Goal: Task Accomplishment & Management: Use online tool/utility

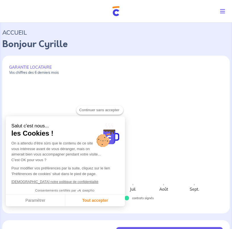
checkbox input "true"
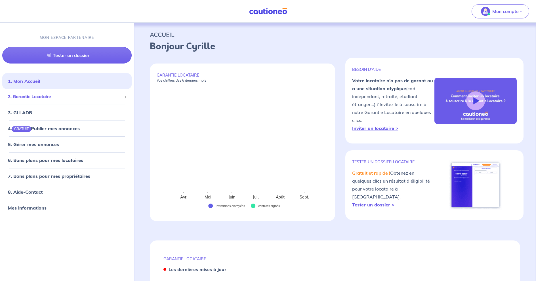
click at [32, 97] on span "2. Garantie Locataire" at bounding box center [65, 97] width 114 height 7
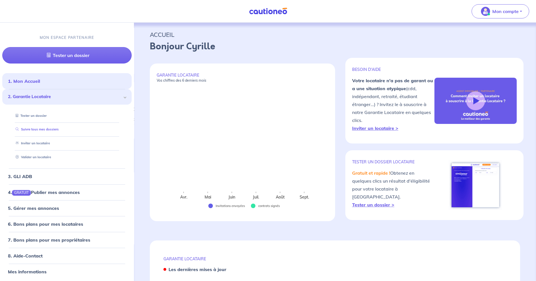
click at [41, 129] on link "Suivre tous mes dossiers" at bounding box center [35, 130] width 45 height 4
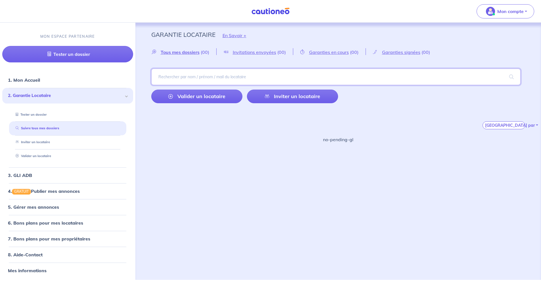
click at [182, 77] on input "search" at bounding box center [336, 77] width 370 height 16
type input "LEPETIT"
click at [232, 72] on span at bounding box center [512, 77] width 18 height 16
click at [211, 122] on div "Voir tous mes dossiers" at bounding box center [209, 123] width 49 height 14
click at [212, 75] on input "search" at bounding box center [336, 77] width 370 height 16
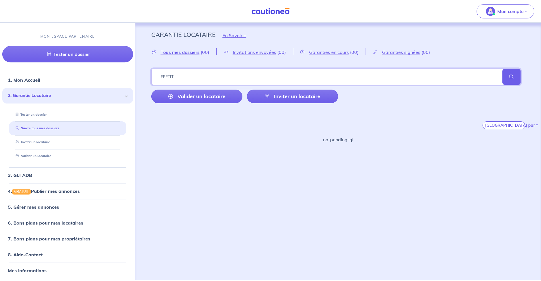
type input "LEPETIT"
click at [232, 74] on span at bounding box center [512, 77] width 18 height 16
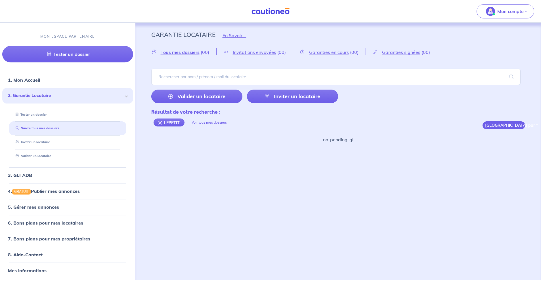
click at [232, 124] on button "[GEOGRAPHIC_DATA] par" at bounding box center [504, 126] width 43 height 8
click at [212, 121] on div "Voir tous mes dossiers" at bounding box center [209, 123] width 49 height 14
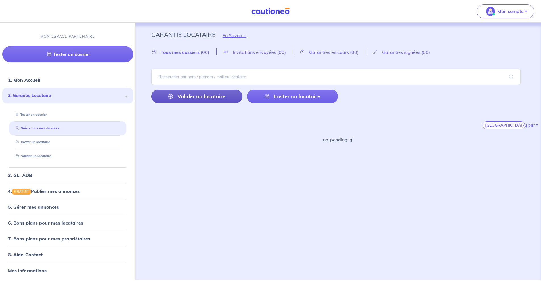
click at [190, 94] on link "Valider un locataire" at bounding box center [196, 97] width 91 height 14
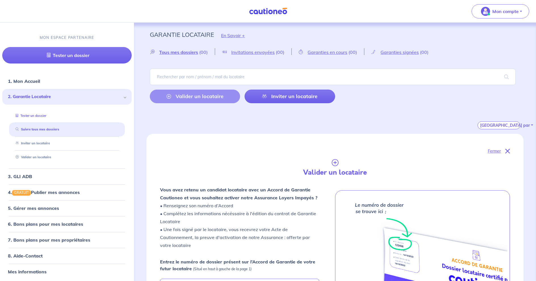
click at [30, 114] on link "Tester un dossier" at bounding box center [29, 116] width 33 height 4
click at [188, 51] on span "Tous mes dossiers" at bounding box center [178, 52] width 39 height 6
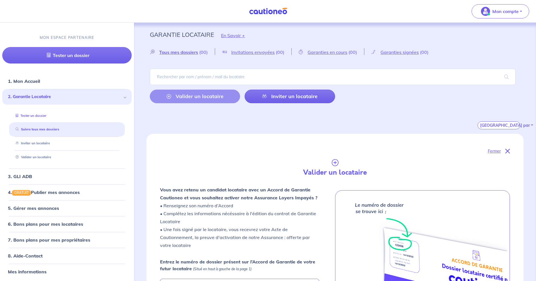
click at [33, 114] on link "Tester un dossier" at bounding box center [29, 116] width 33 height 4
click at [12, 174] on link "3. GLI ADB" at bounding box center [20, 177] width 24 height 6
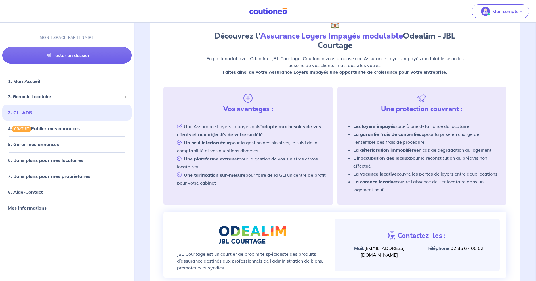
scroll to position [147, 0]
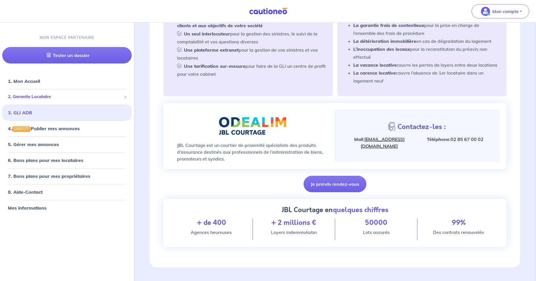
click at [32, 97] on span "2. Garantie Locataire" at bounding box center [65, 97] width 114 height 7
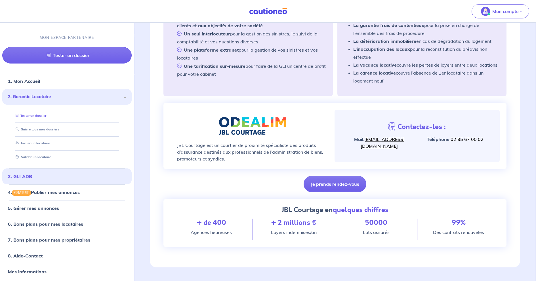
click at [34, 114] on link "Tester un dossier" at bounding box center [29, 116] width 33 height 4
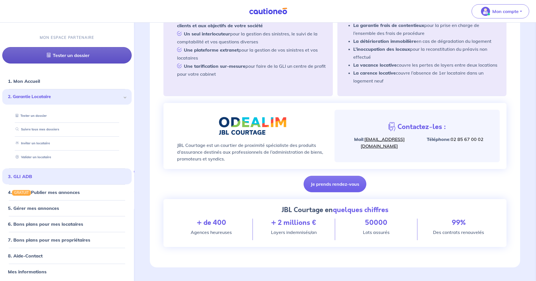
click at [67, 51] on link "Tester un dossier" at bounding box center [67, 55] width 130 height 16
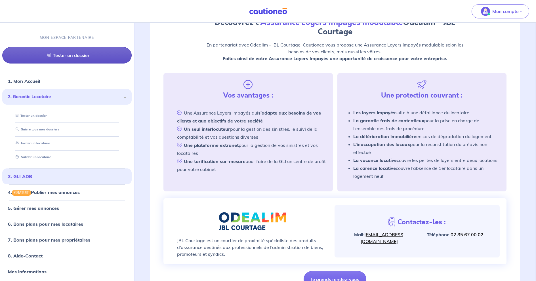
scroll to position [34, 0]
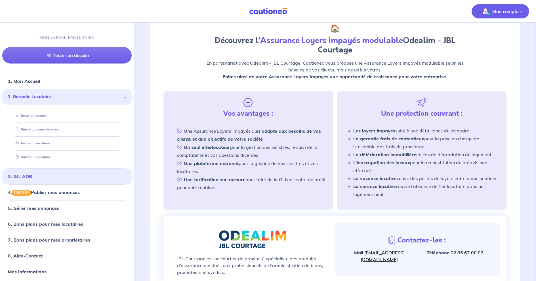
click at [232, 11] on p "Mon compte" at bounding box center [506, 11] width 26 height 7
click at [26, 114] on link "Tester un dossier" at bounding box center [29, 116] width 33 height 4
click at [38, 128] on link "Suivre tous mes dossiers" at bounding box center [35, 130] width 45 height 4
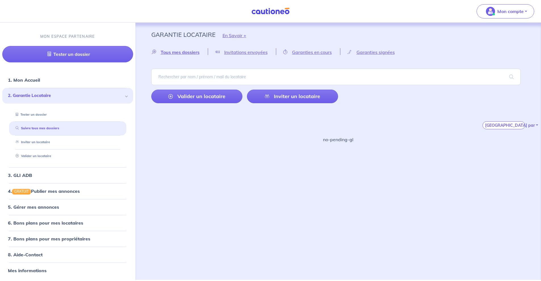
click at [38, 127] on link "Suivre tous mes dossiers" at bounding box center [36, 129] width 46 height 4
click at [39, 127] on link "Suivre tous mes dossiers" at bounding box center [35, 129] width 45 height 4
click at [232, 124] on button "[GEOGRAPHIC_DATA] par" at bounding box center [504, 126] width 43 height 8
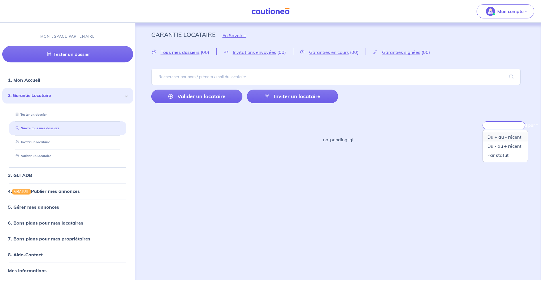
click at [232, 137] on link "Du + au - récent" at bounding box center [505, 137] width 45 height 9
click at [172, 78] on input "search" at bounding box center [336, 77] width 370 height 16
click at [176, 51] on span "Tous mes dossiers" at bounding box center [180, 52] width 39 height 6
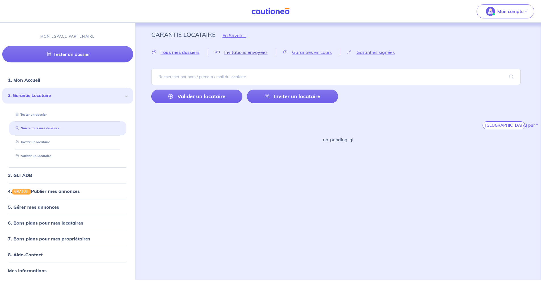
click at [231, 53] on span "Invitations envoyées" at bounding box center [245, 52] width 43 height 6
click at [46, 96] on span "2. Garantie Locataire" at bounding box center [65, 96] width 115 height 7
click at [30, 114] on link "Tester un dossier" at bounding box center [29, 115] width 33 height 4
click at [36, 128] on link "Suivre tous mes dossiers" at bounding box center [35, 129] width 45 height 4
click at [36, 127] on link "Suivre tous mes dossiers" at bounding box center [35, 129] width 45 height 4
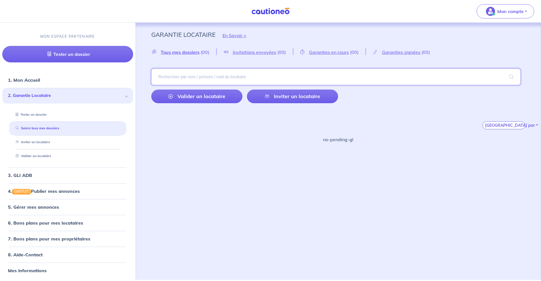
click at [189, 80] on input "search" at bounding box center [336, 77] width 370 height 16
type input "LLASPASSET"
click at [232, 72] on span at bounding box center [512, 77] width 18 height 16
click at [184, 121] on div "LLASPASSET" at bounding box center [174, 123] width 40 height 8
click at [204, 96] on link "Valider un locataire" at bounding box center [196, 97] width 91 height 14
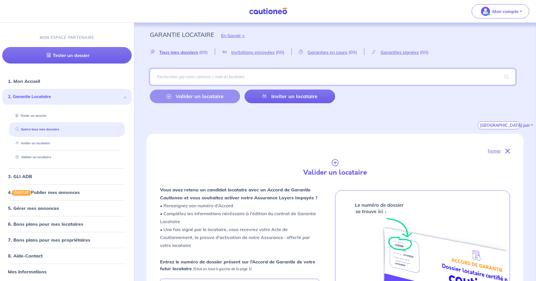
click at [200, 78] on input "search" at bounding box center [333, 77] width 366 height 16
type input "LEPETIT"
click at [232, 72] on span at bounding box center [507, 77] width 18 height 16
click at [220, 122] on div "Voir tous mes dossiers" at bounding box center [207, 123] width 49 height 14
click at [40, 143] on link "Inviter un locataire" at bounding box center [31, 143] width 36 height 4
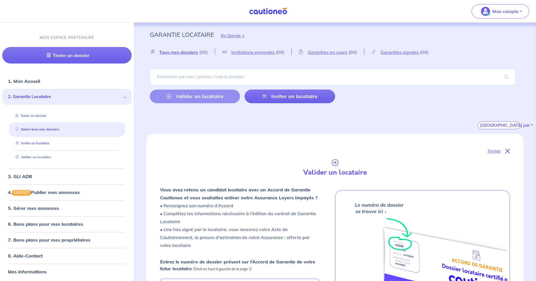
select select "FR"
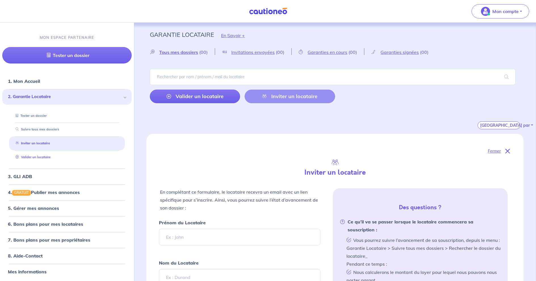
click at [28, 157] on link "Valider un locataire" at bounding box center [31, 157] width 37 height 4
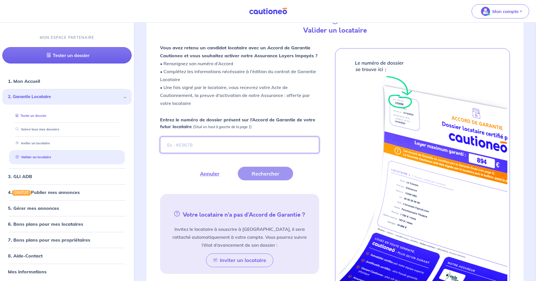
scroll to position [147, 0]
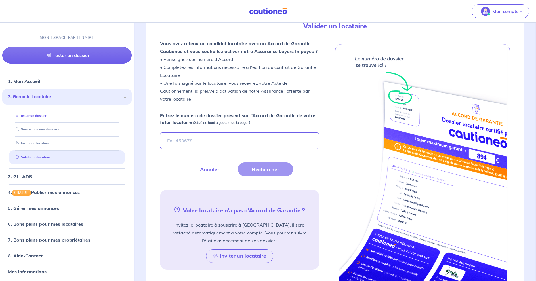
click at [41, 114] on link "Tester un dossier" at bounding box center [29, 116] width 33 height 4
click at [38, 97] on span "2. Garantie Locataire" at bounding box center [65, 97] width 114 height 7
click at [124, 97] on span at bounding box center [125, 97] width 3 height 3
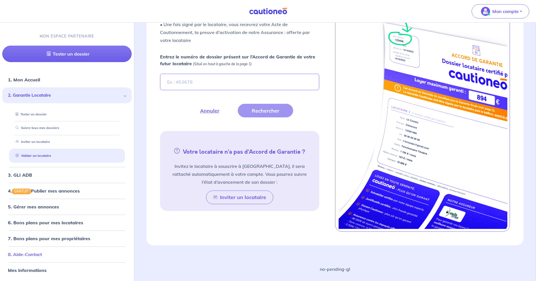
scroll to position [206, 0]
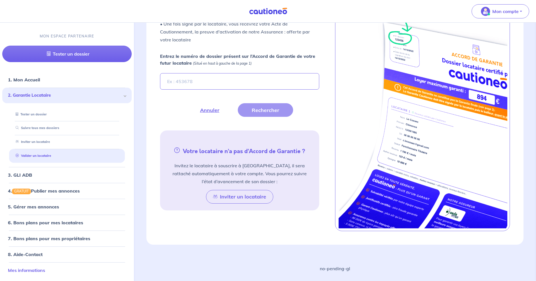
click at [28, 229] on link "Mes informations" at bounding box center [26, 271] width 37 height 6
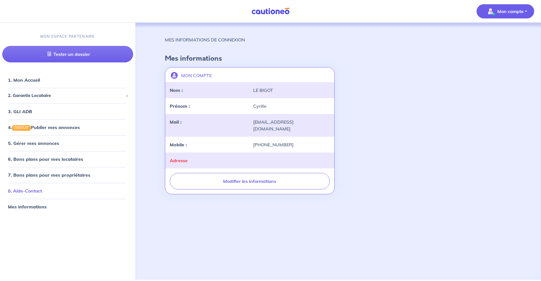
click at [18, 191] on link "8. Aide-Contact" at bounding box center [25, 191] width 34 height 6
click at [85, 36] on p "MON ESPACE PARTENAIRE" at bounding box center [67, 36] width 55 height 5
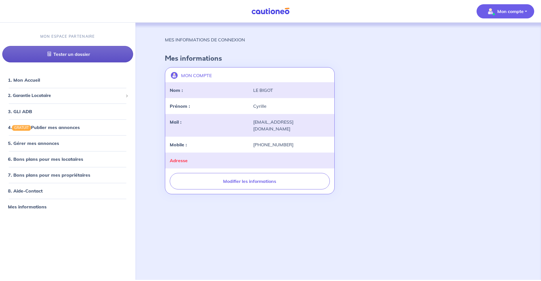
click at [71, 53] on link "Tester un dossier" at bounding box center [67, 54] width 131 height 16
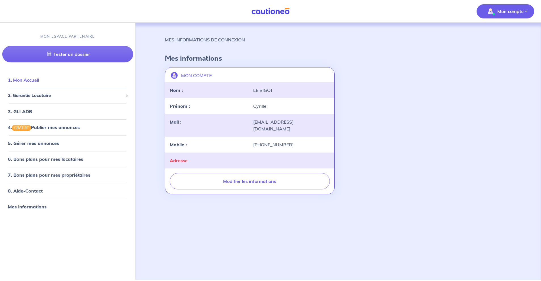
click at [36, 77] on link "1. Mon Accueil" at bounding box center [23, 80] width 31 height 6
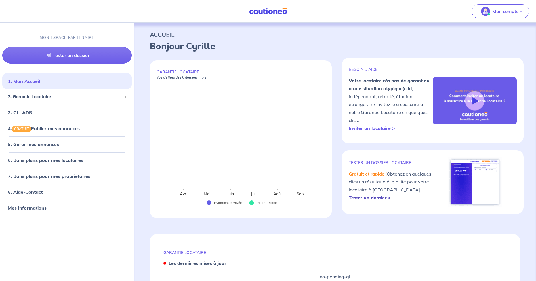
click at [232, 197] on strong "Tester un dossier >" at bounding box center [370, 198] width 42 height 6
